Goal: Find specific page/section: Find specific page/section

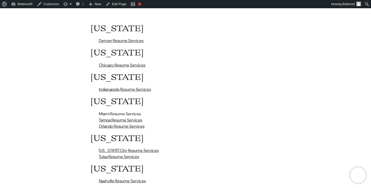
scroll to position [219, 0]
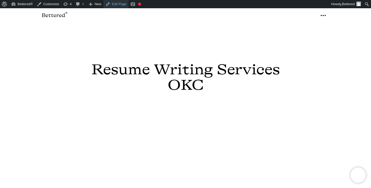
click at [121, 5] on link "Edit Page" at bounding box center [115, 4] width 25 height 8
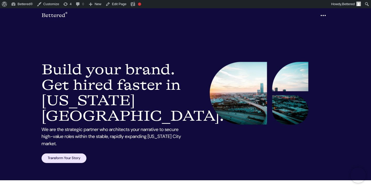
scroll to position [34, 0]
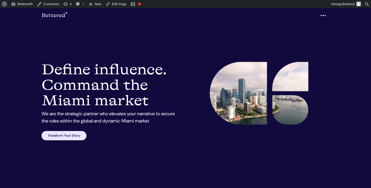
scroll to position [21, 0]
click at [120, 5] on link "Edit Page" at bounding box center [115, 4] width 25 height 8
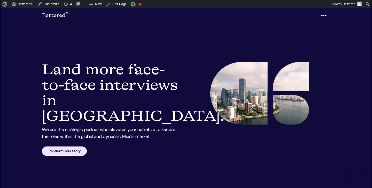
scroll to position [1, 0]
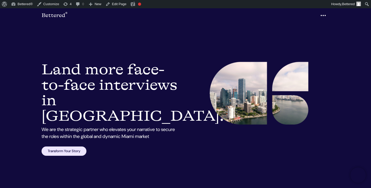
click at [325, 14] on icon "button" at bounding box center [323, 16] width 6 height 8
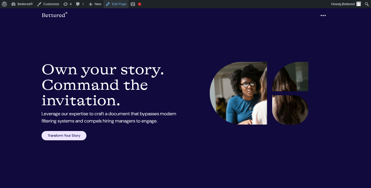
click at [124, 5] on link "Edit Page" at bounding box center [115, 4] width 25 height 8
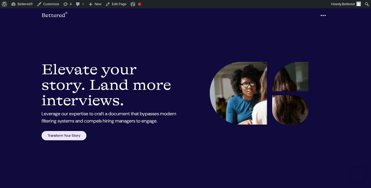
scroll to position [11, 0]
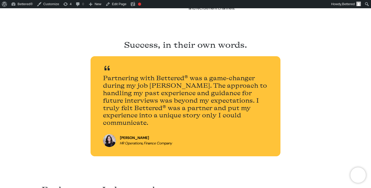
scroll to position [173, 0]
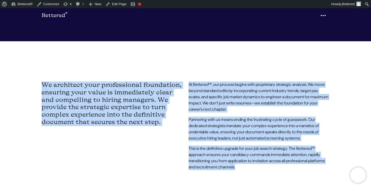
drag, startPoint x: 43, startPoint y: 69, endPoint x: 313, endPoint y: 154, distance: 283.1
click at [313, 154] on div "We architect your professional foundation, ensuring your value is immediately c…" at bounding box center [185, 112] width 294 height 93
click at [147, 108] on h4 "We architect your professional foundation, ensuring your value is immediately c…" at bounding box center [112, 88] width 141 height 45
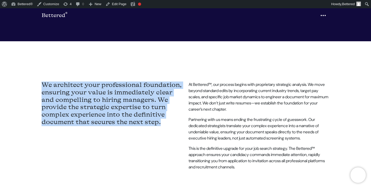
drag, startPoint x: 165, startPoint y: 107, endPoint x: 36, endPoint y: 69, distance: 134.6
click at [36, 69] on section "We architect your professional foundation, ensuring your value is immediately c…" at bounding box center [185, 100] width 371 height 118
copy h4 "We architect your professional foundation, ensuring your value is immediately c…"
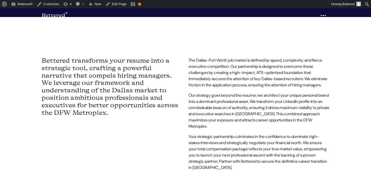
scroll to position [198, 0]
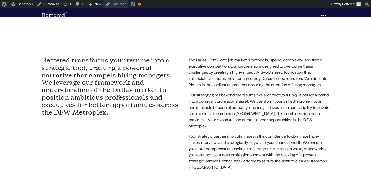
click at [116, 2] on link "Edit Page" at bounding box center [115, 4] width 25 height 8
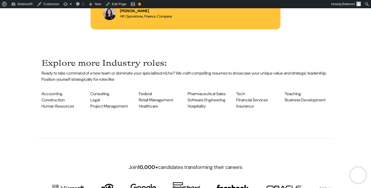
scroll to position [485, 0]
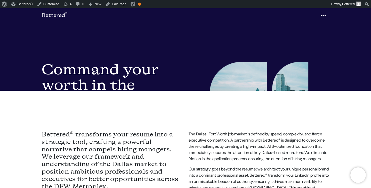
scroll to position [163, 0]
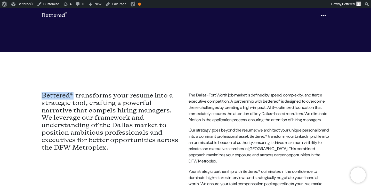
drag, startPoint x: 74, startPoint y: 79, endPoint x: 44, endPoint y: 79, distance: 29.9
click at [44, 79] on h4 "Bettered® transforms your resume into a strategic tool, crafting a powerful nar…" at bounding box center [112, 106] width 141 height 59
copy h4 "Bettered®"
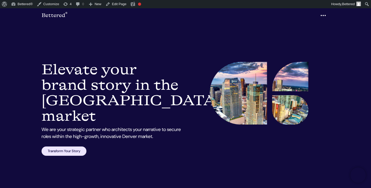
scroll to position [156, 0]
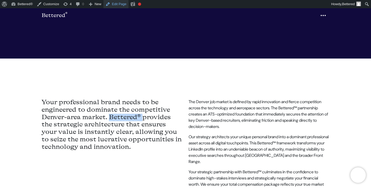
click at [120, 5] on link "Edit Page" at bounding box center [115, 4] width 25 height 8
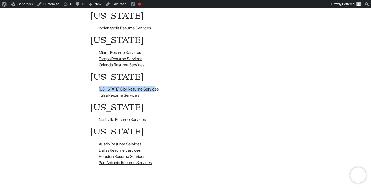
scroll to position [281, 0]
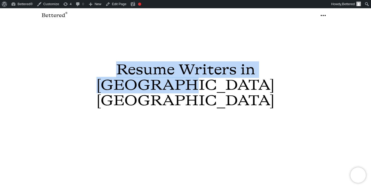
drag, startPoint x: 117, startPoint y: 68, endPoint x: 235, endPoint y: 84, distance: 118.7
click at [235, 84] on h1 "Resume Writers in [GEOGRAPHIC_DATA] [GEOGRAPHIC_DATA]" at bounding box center [186, 85] width 190 height 47
copy h1 "Resume Writers in [GEOGRAPHIC_DATA] [GEOGRAPHIC_DATA]"
click at [171, 48] on section "Resume Writers in Austin TX" at bounding box center [185, 94] width 371 height 188
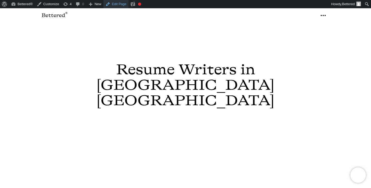
click at [122, 5] on link "Edit Page" at bounding box center [115, 4] width 25 height 8
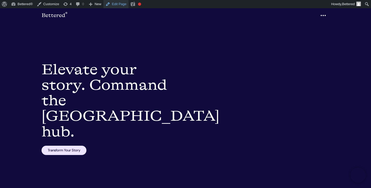
click at [120, 6] on link "Edit Page" at bounding box center [115, 4] width 25 height 8
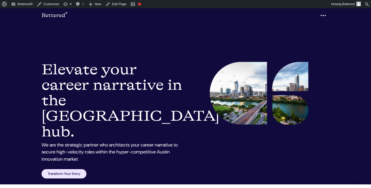
scroll to position [37, 0]
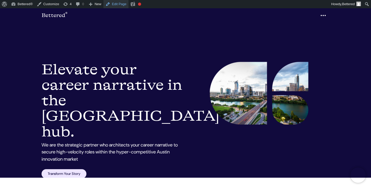
click at [119, 6] on link "Edit Page" at bounding box center [115, 4] width 25 height 8
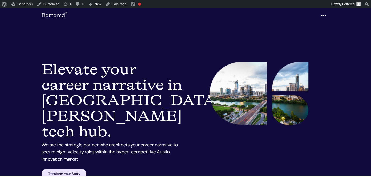
scroll to position [37, 0]
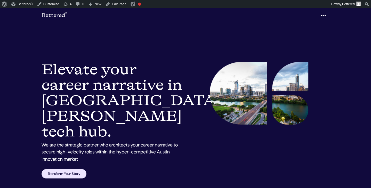
scroll to position [37, 0]
click at [149, 76] on h1 "Austin Resume Writers Elevate your career story in Austin's tech hub." at bounding box center [112, 101] width 141 height 78
